Goal: Transaction & Acquisition: Purchase product/service

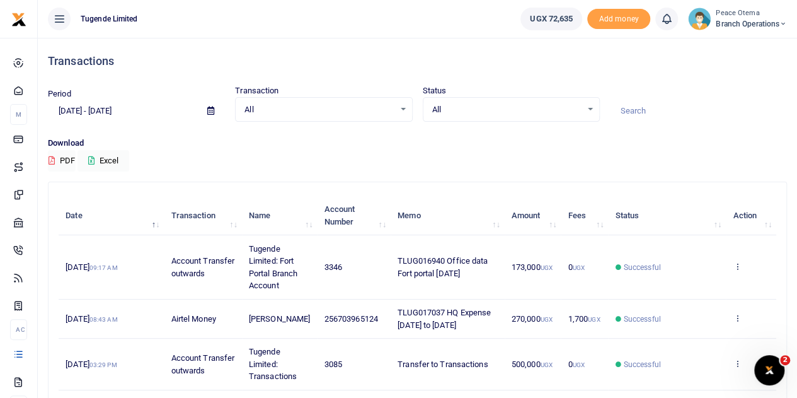
click at [785, 25] on icon at bounding box center [784, 24] width 8 height 9
click at [751, 45] on link "Switch accounts" at bounding box center [739, 46] width 100 height 18
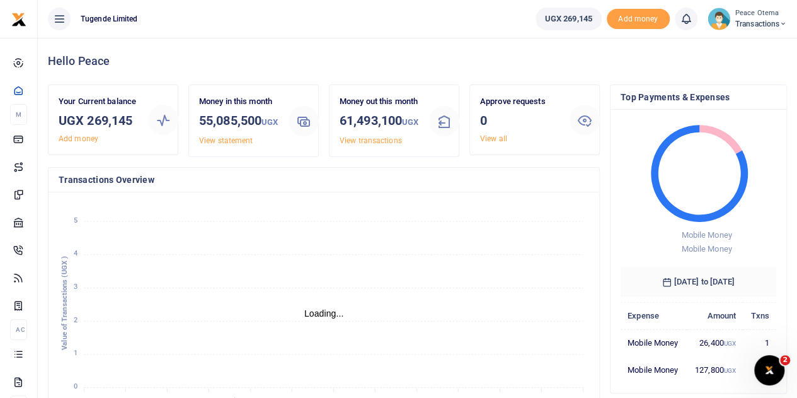
scroll to position [10, 10]
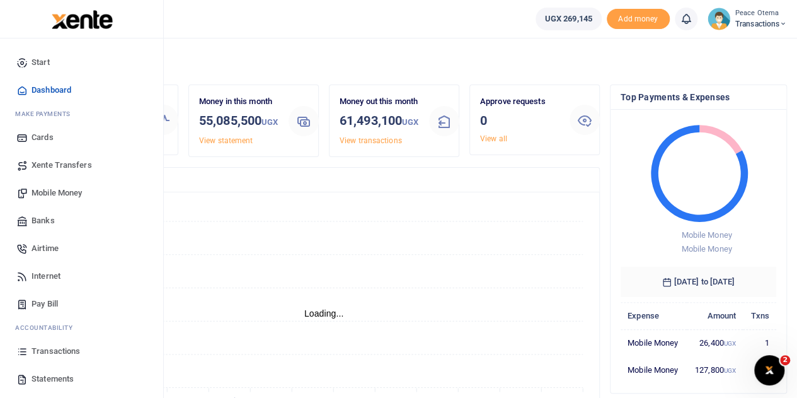
click at [61, 162] on span "Xente Transfers" at bounding box center [62, 165] width 61 height 13
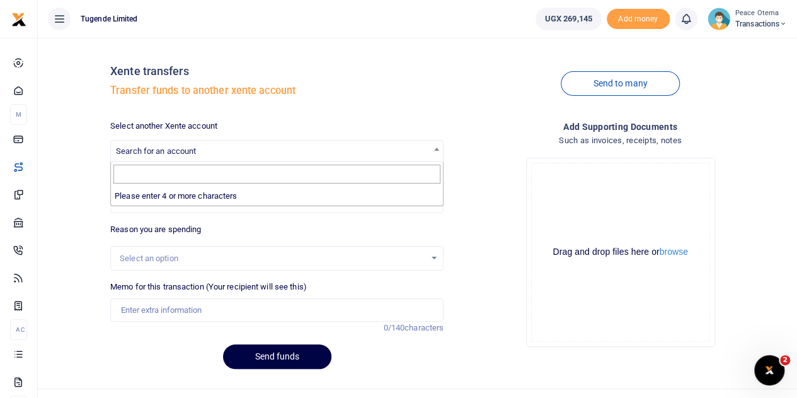
click at [144, 151] on span "Search for an account" at bounding box center [156, 150] width 80 height 9
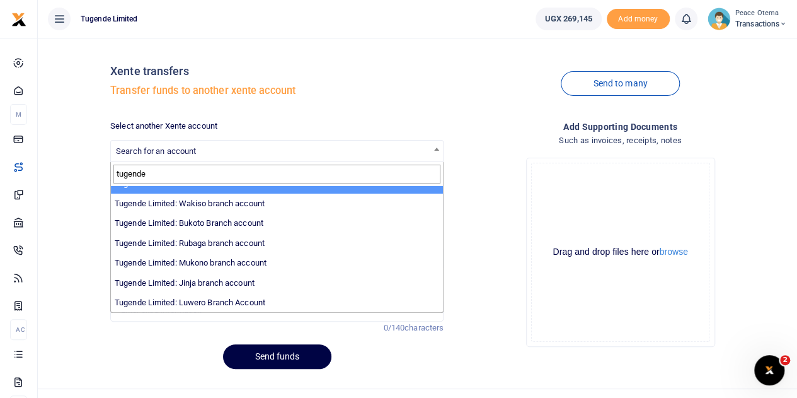
scroll to position [74, 0]
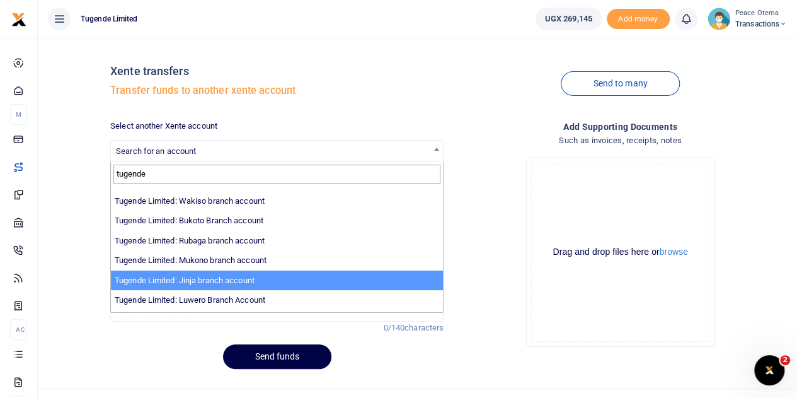
type input "tugende"
select select "3262"
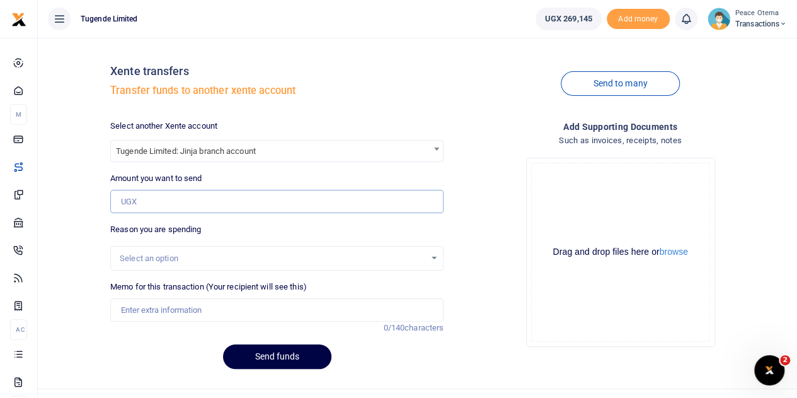
click at [138, 199] on input "Amount you want to send" at bounding box center [276, 202] width 333 height 24
type input "200,000"
click at [142, 304] on input "Memo for this transaction (Your recipient will see this)" at bounding box center [276, 310] width 333 height 24
click at [135, 308] on input "Memo for this transaction (Your recipient will see this)" at bounding box center [276, 310] width 333 height 24
paste input "UMA922EN THEFT SUSPECT TRANSPORTATION AND ARREST"
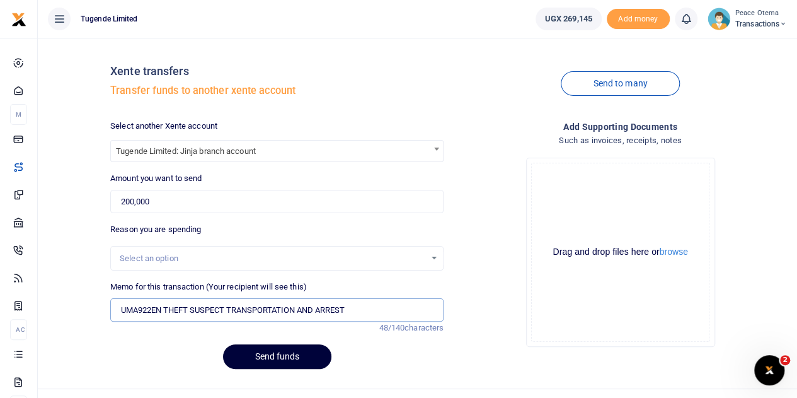
type input "UMA922EN THEFT SUSPECT TRANSPORTATION AND ARREST"
click at [257, 354] on button "Send funds" at bounding box center [277, 356] width 108 height 25
